Goal: Check status: Check status

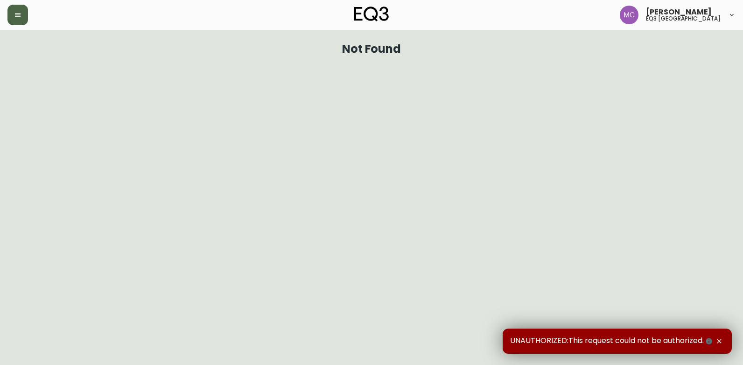
click at [18, 19] on button "button" at bounding box center [17, 15] width 21 height 21
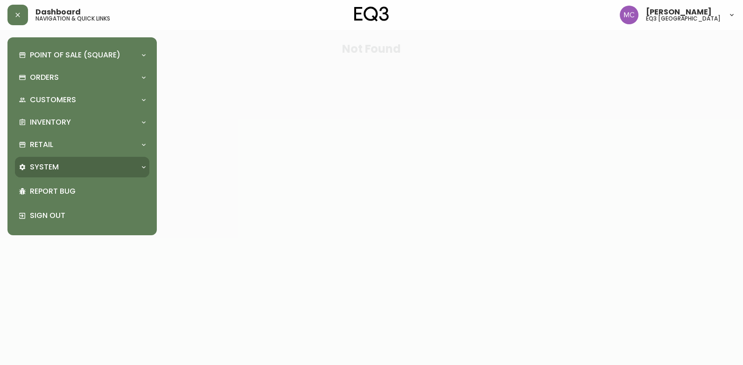
click at [42, 161] on div "System" at bounding box center [82, 167] width 134 height 21
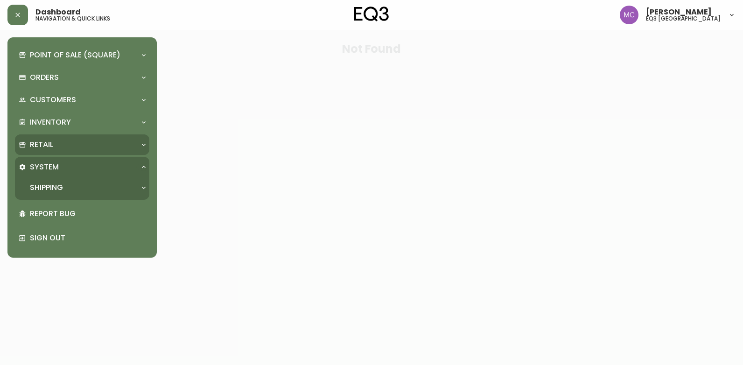
click at [42, 142] on p "Retail" at bounding box center [41, 145] width 23 height 10
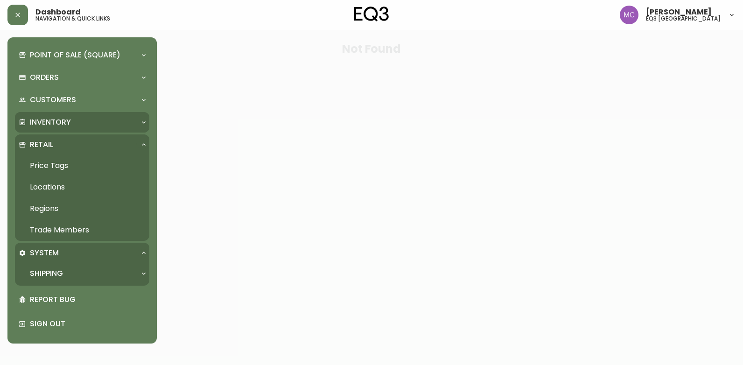
click at [45, 117] on p "Inventory" at bounding box center [50, 122] width 41 height 10
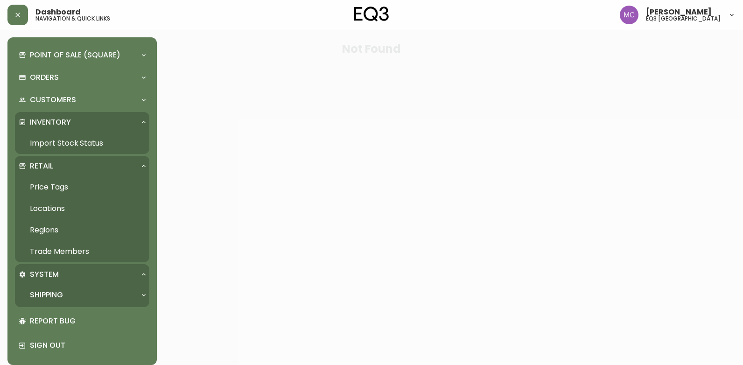
drag, startPoint x: 65, startPoint y: 130, endPoint x: 65, endPoint y: 138, distance: 7.5
click at [65, 137] on div "Inventory Import Stock Status" at bounding box center [82, 133] width 134 height 42
click at [67, 137] on link "Import Stock Status" at bounding box center [82, 143] width 134 height 21
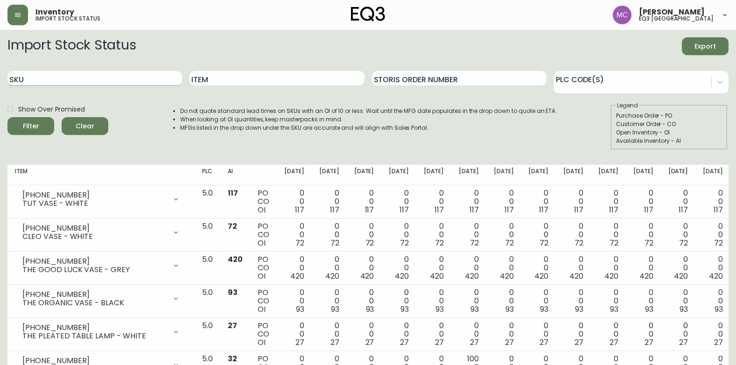
click at [80, 79] on input "SKU" at bounding box center [94, 78] width 175 height 15
paste input "[PHONE_NUMBER]"
type input "[PHONE_NUMBER]"
click at [7, 117] on button "Filter" at bounding box center [30, 126] width 47 height 18
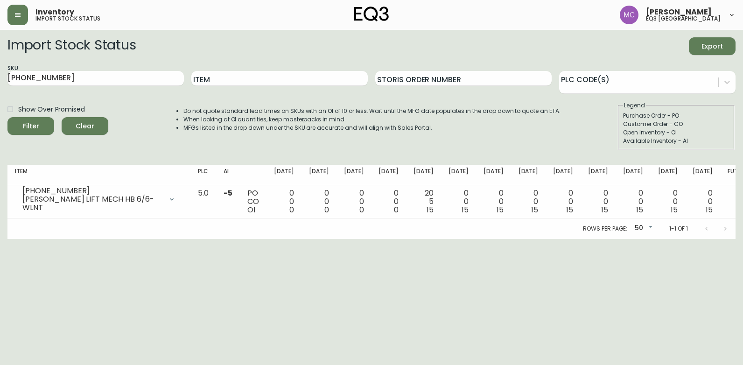
click at [529, 239] on html "Inventory import stock status [PERSON_NAME] eq3 [GEOGRAPHIC_DATA] Import Stock …" at bounding box center [371, 119] width 743 height 239
